Goal: Navigation & Orientation: Go to known website

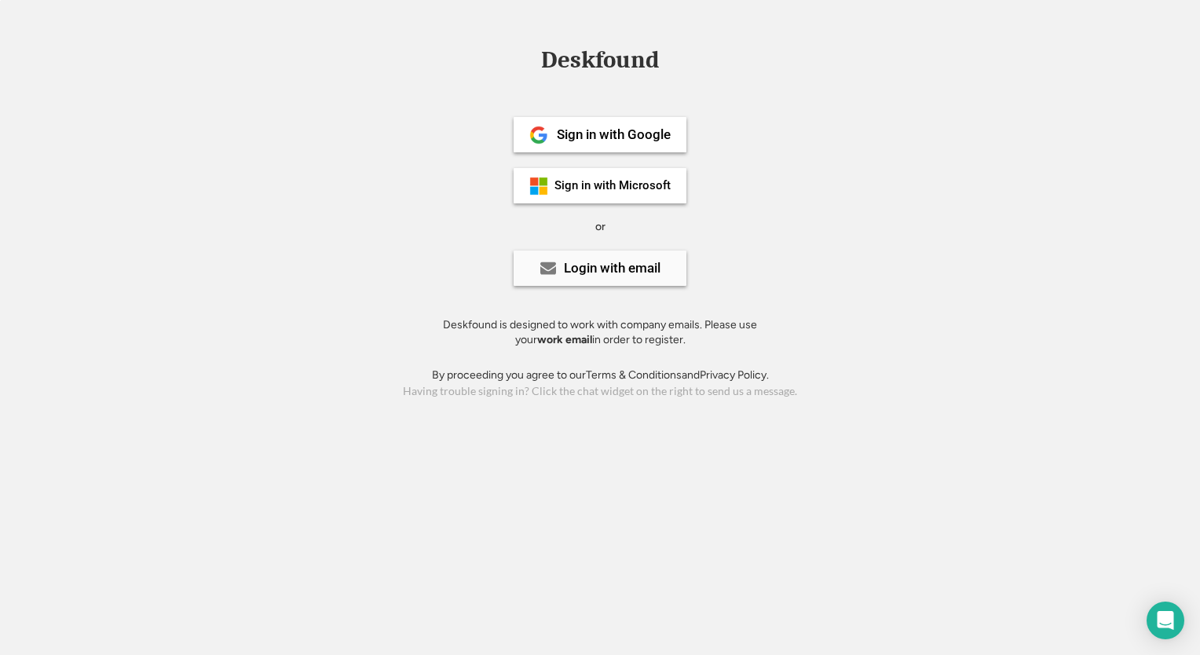
click at [550, 268] on use at bounding box center [548, 268] width 16 height 13
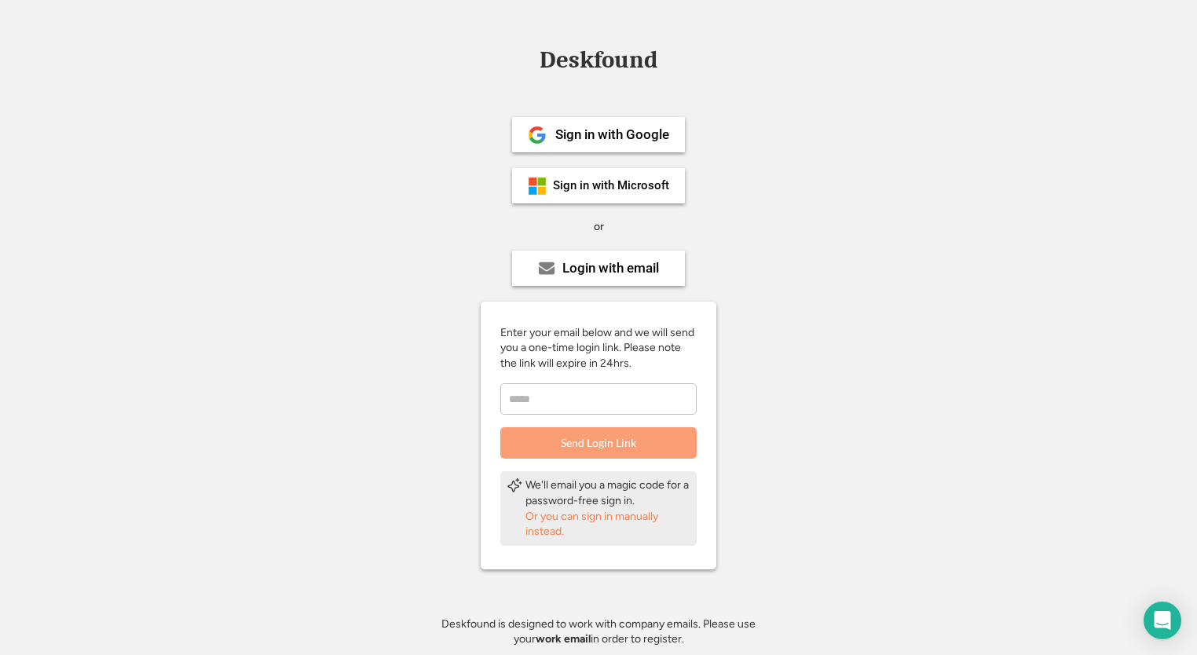
click at [514, 397] on input "email" at bounding box center [598, 398] width 196 height 31
type input "**********"
click at [587, 441] on button "Send Login Link" at bounding box center [598, 442] width 196 height 31
click at [600, 188] on div "Sign in with Microsoft" at bounding box center [611, 186] width 116 height 12
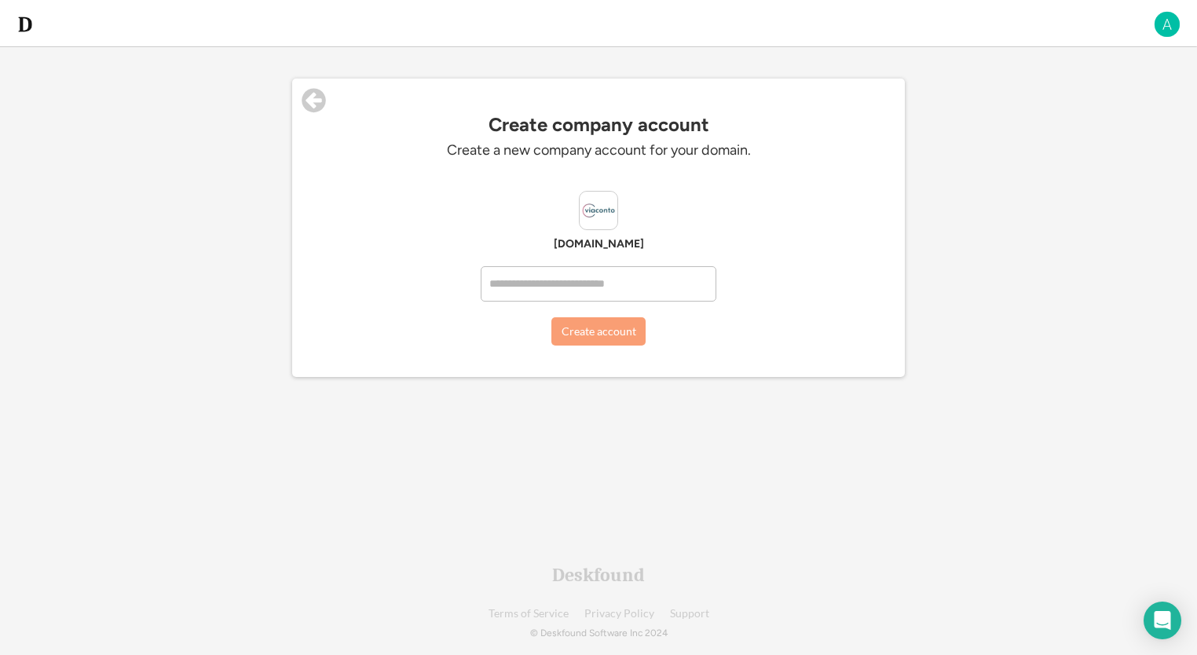
click at [777, 593] on div "Deskfound Terms of Service Privacy Policy Support" at bounding box center [598, 589] width 1197 height 78
